Goal: Task Accomplishment & Management: Use online tool/utility

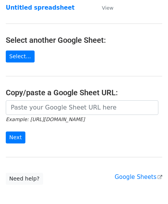
scroll to position [77, 0]
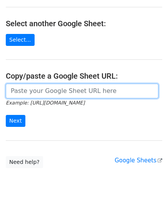
click at [33, 92] on input "url" at bounding box center [82, 91] width 153 height 15
paste input "https://docs.google.com/spreadsheets/d/167pLYgV6tHIyIPegNzvZf_SKmGI2C2Ck0f5W9CJ…"
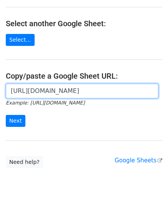
scroll to position [0, 162]
type input "https://docs.google.com/spreadsheets/d/167pLYgV6tHIyIPegNzvZf_SKmGI2C2Ck0f5W9CJ…"
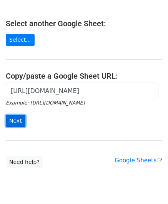
click at [18, 118] on input "Next" at bounding box center [16, 121] width 20 height 12
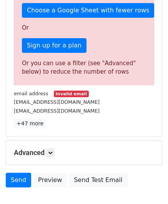
scroll to position [260, 0]
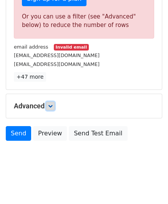
click at [50, 105] on icon at bounding box center [50, 106] width 5 height 5
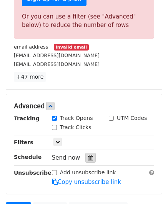
click at [88, 155] on icon at bounding box center [90, 157] width 5 height 5
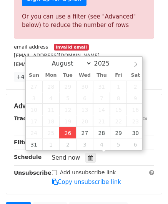
type input "[DATE] 12:00"
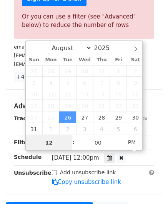
type input "2"
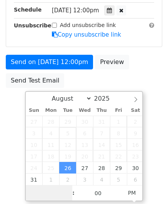
scroll to position [260, 0]
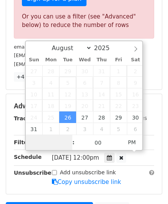
type input "4"
drag, startPoint x: 53, startPoint y: 141, endPoint x: 36, endPoint y: 142, distance: 17.3
click at [36, 142] on input "4" at bounding box center [49, 142] width 47 height 15
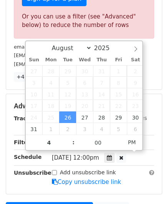
type input "[DATE] 16:00"
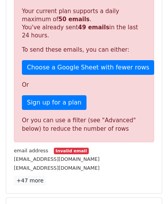
scroll to position [338, 0]
